Goal: Task Accomplishment & Management: Use online tool/utility

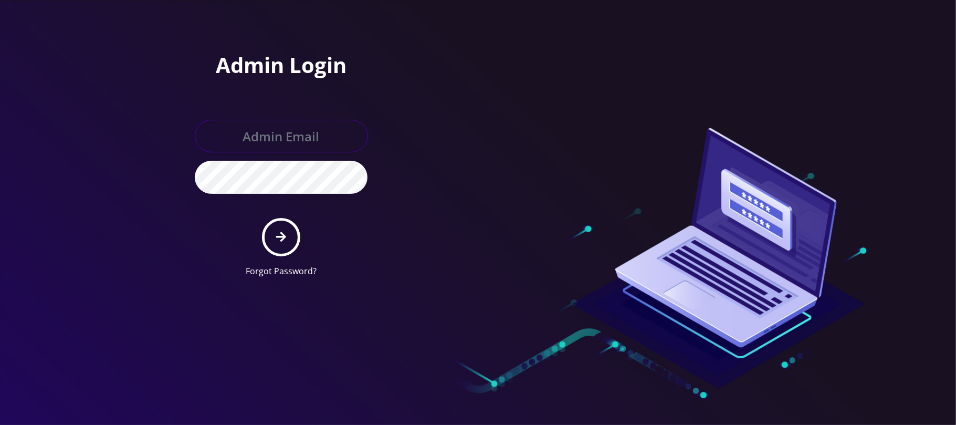
type input "[PERSON_NAME][EMAIL_ADDRESS][DOMAIN_NAME]"
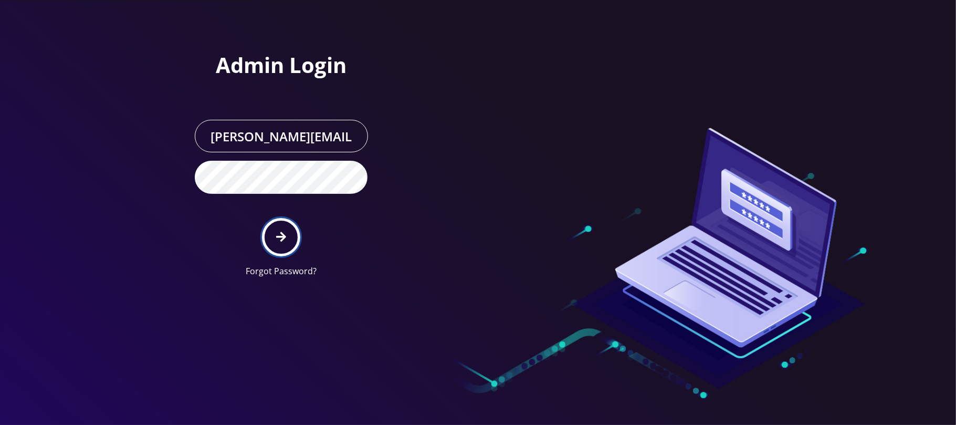
click at [280, 239] on icon "submit" at bounding box center [281, 237] width 10 height 12
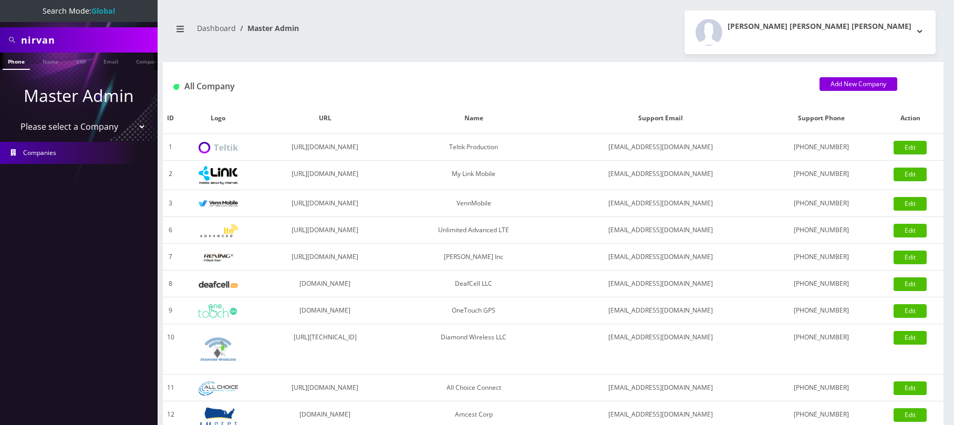
click at [78, 125] on select "Please select a Company Teltik Production My Link Mobile VennMobile Unlimited A…" at bounding box center [79, 127] width 134 height 20
select select "28"
click at [12, 117] on select "Please select a Company Teltik Production My Link Mobile VennMobile Unlimited A…" at bounding box center [79, 127] width 134 height 20
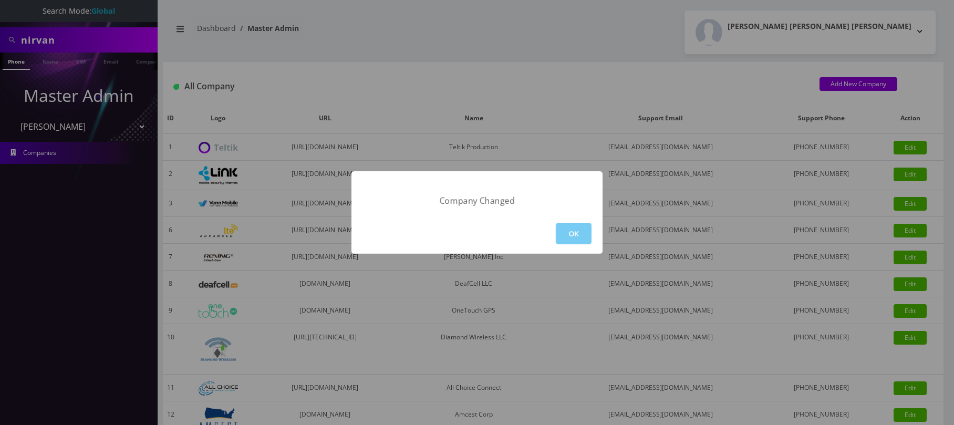
click at [572, 229] on button "OK" at bounding box center [574, 234] width 36 height 22
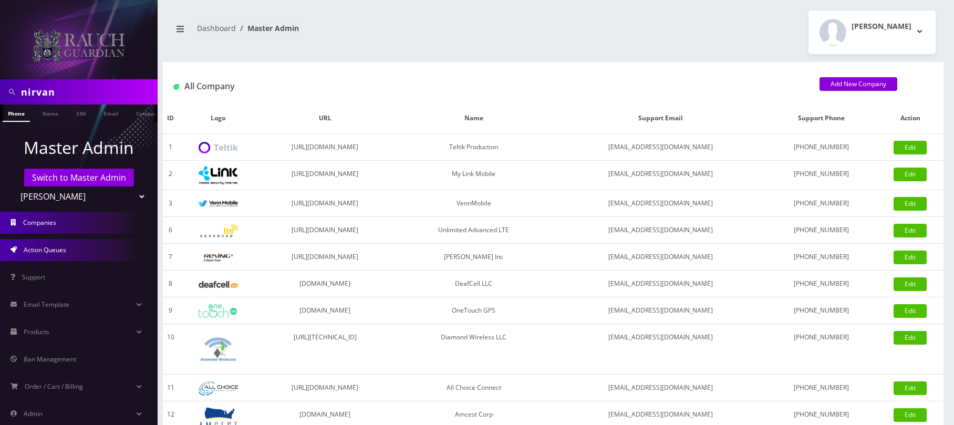
click at [57, 254] on link "Action Queues" at bounding box center [79, 250] width 158 height 22
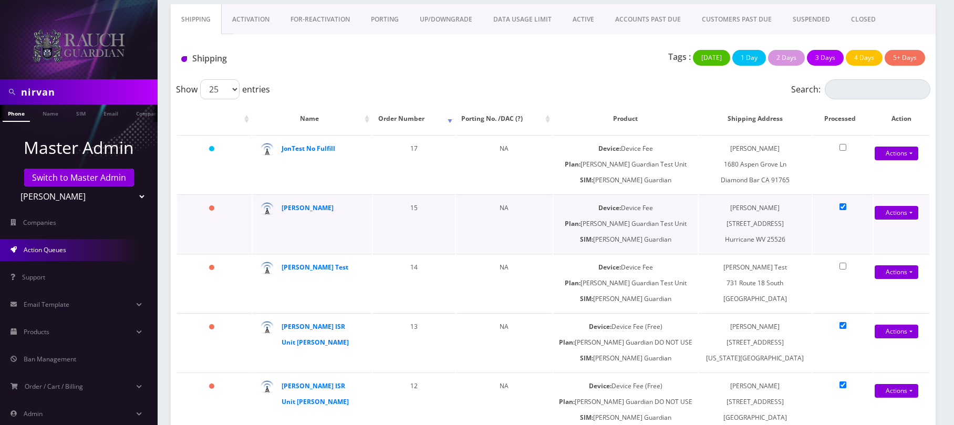
scroll to position [45, 0]
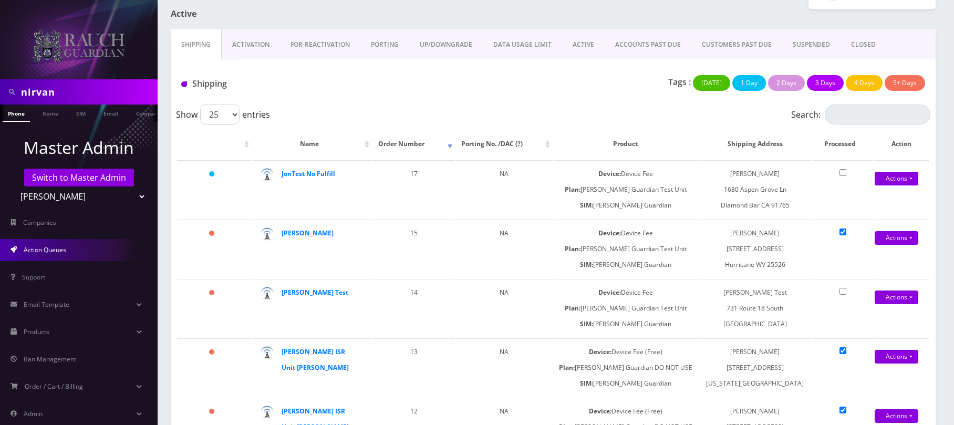
click at [242, 47] on link "Activation" at bounding box center [251, 44] width 58 height 30
